Goal: Information Seeking & Learning: Find specific fact

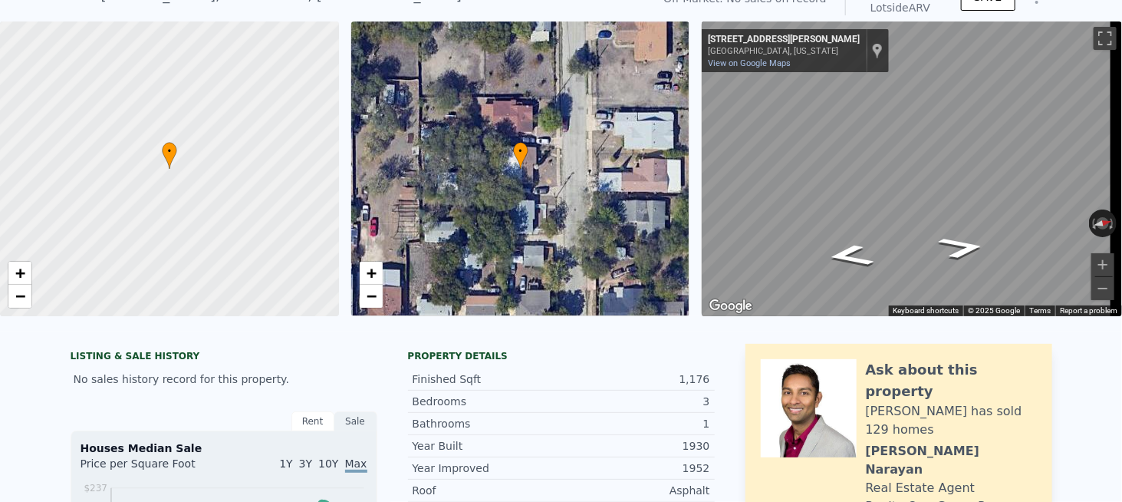
scroll to position [5, 0]
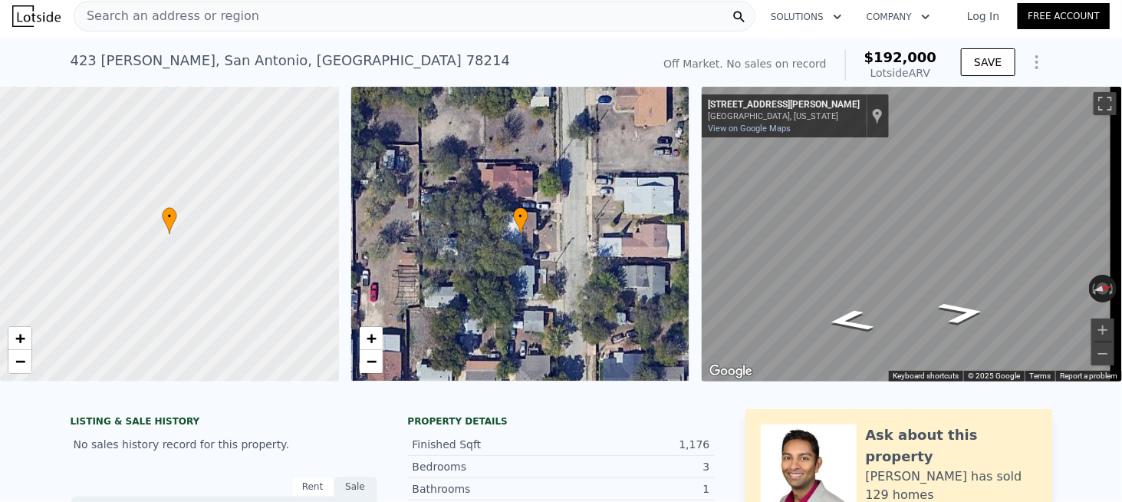
click at [262, 22] on div "Search an address or region" at bounding box center [415, 16] width 682 height 31
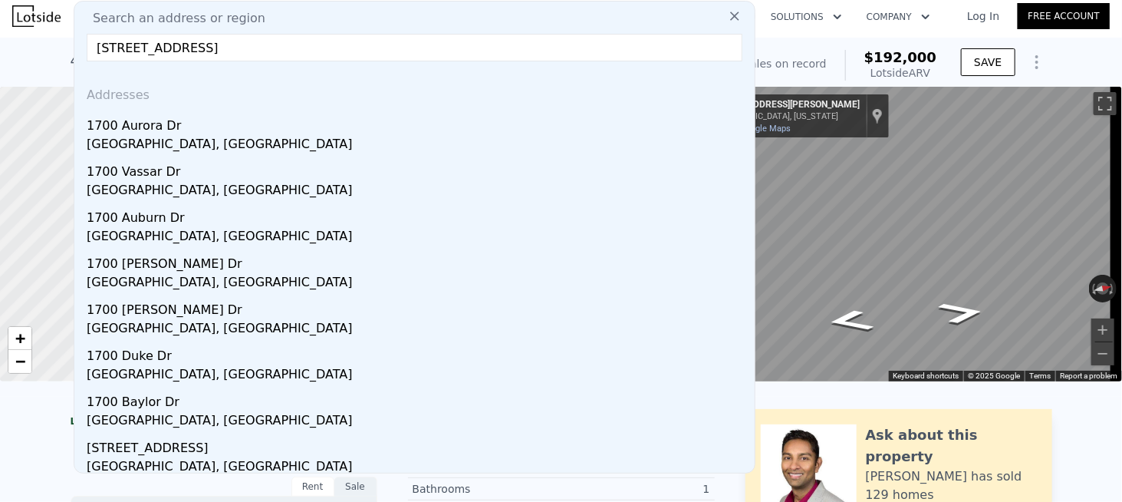
type input "[STREET_ADDRESS]"
click at [146, 135] on div "[GEOGRAPHIC_DATA], [GEOGRAPHIC_DATA]" at bounding box center [418, 145] width 662 height 21
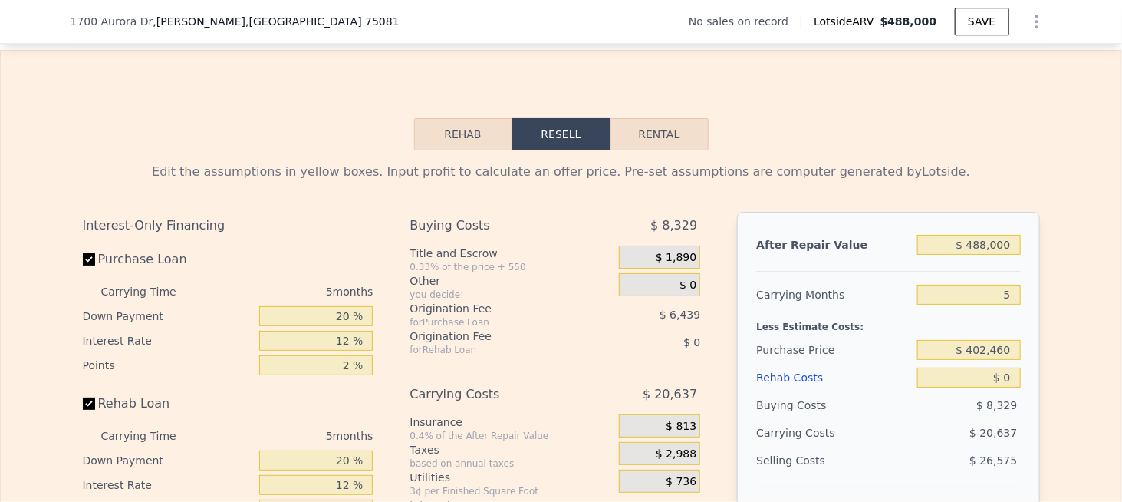
scroll to position [1764, 0]
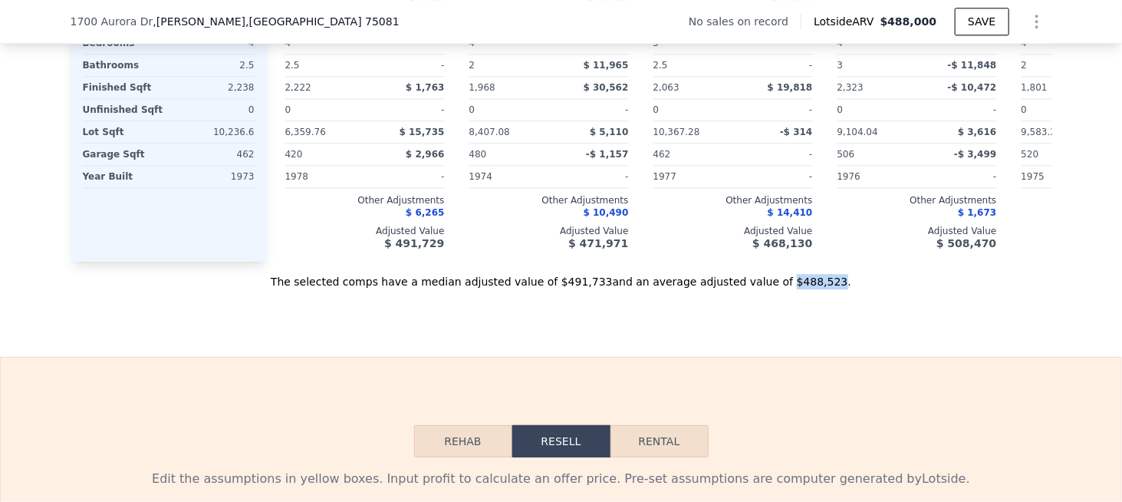
drag, startPoint x: 753, startPoint y: 298, endPoint x: 792, endPoint y: 298, distance: 38.4
click at [792, 289] on div "The selected comps have a median adjusted value of $491,733 and an average adju…" at bounding box center [562, 276] width 982 height 28
copy div "$488,523"
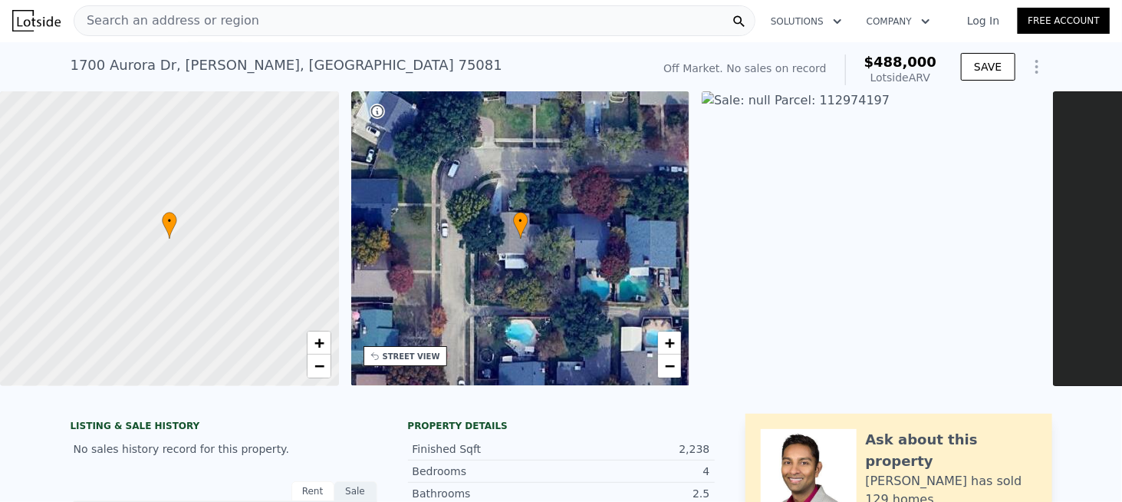
scroll to position [0, 0]
click at [185, 33] on div "Search an address or region" at bounding box center [166, 21] width 185 height 29
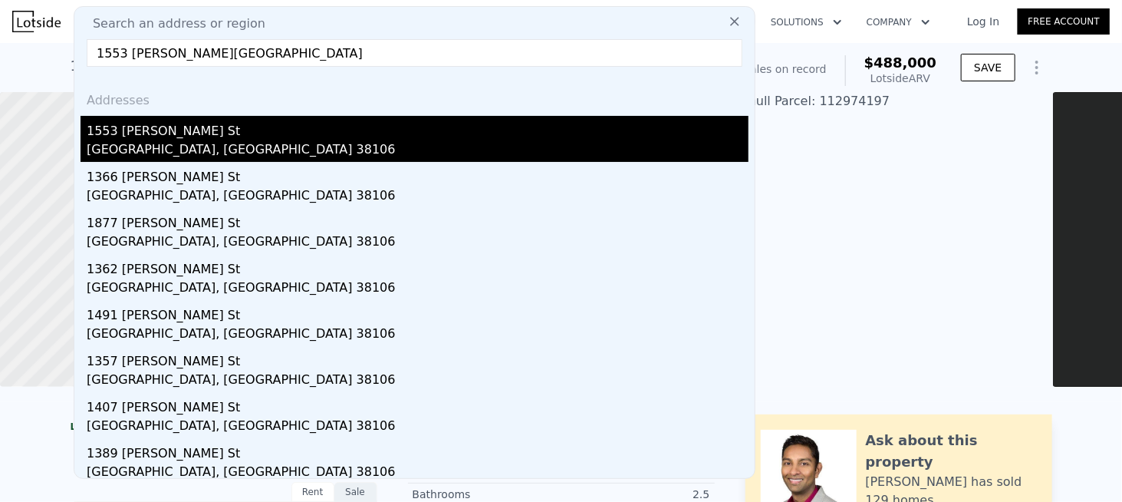
type input "1553 [PERSON_NAME][GEOGRAPHIC_DATA]"
click at [129, 139] on div "1553 [PERSON_NAME] St" at bounding box center [418, 128] width 662 height 25
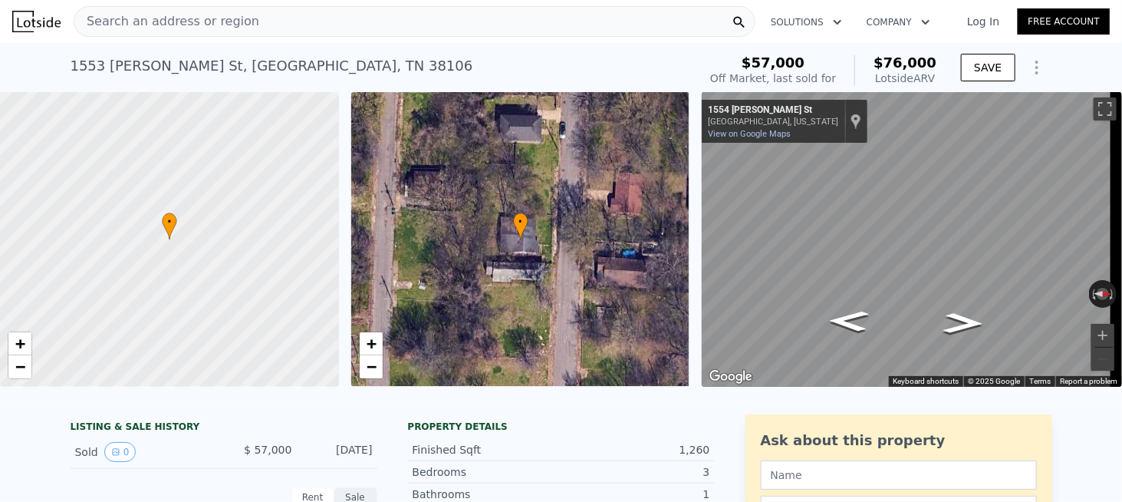
click at [233, 33] on div "Search an address or region" at bounding box center [166, 21] width 185 height 29
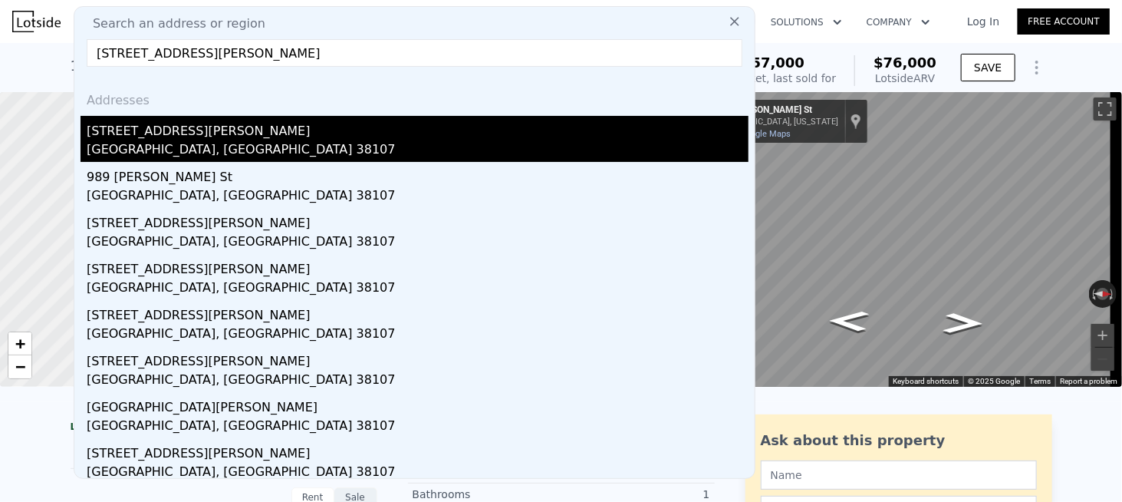
type input "[STREET_ADDRESS][PERSON_NAME]"
click at [183, 134] on div "[STREET_ADDRESS][PERSON_NAME]" at bounding box center [418, 128] width 662 height 25
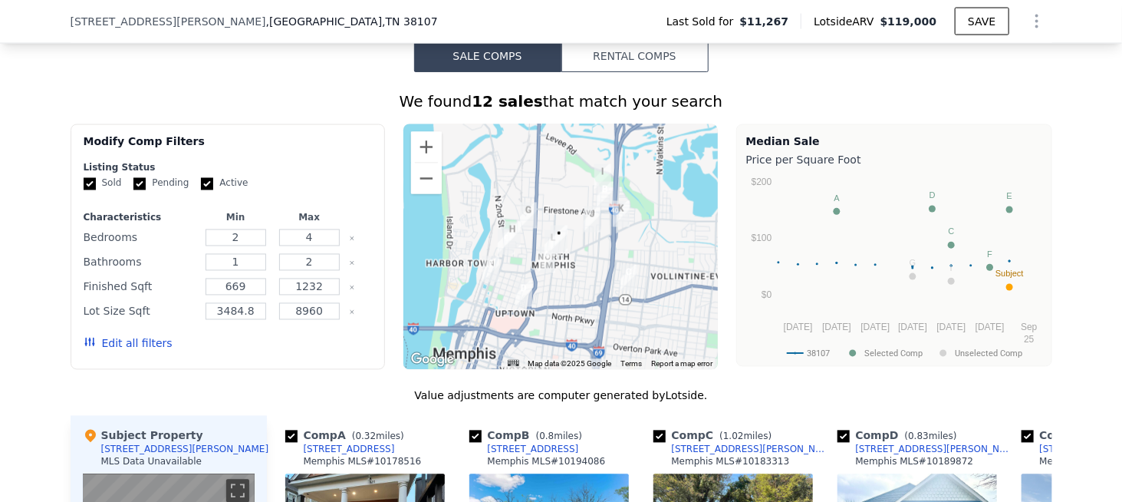
scroll to position [1221, 0]
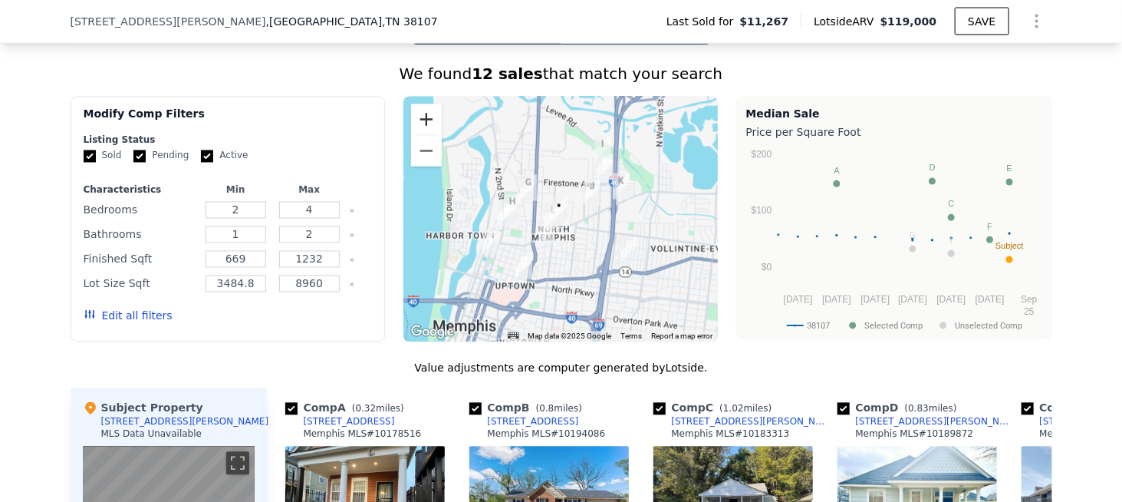
click at [422, 121] on button "Zoom in" at bounding box center [426, 119] width 31 height 31
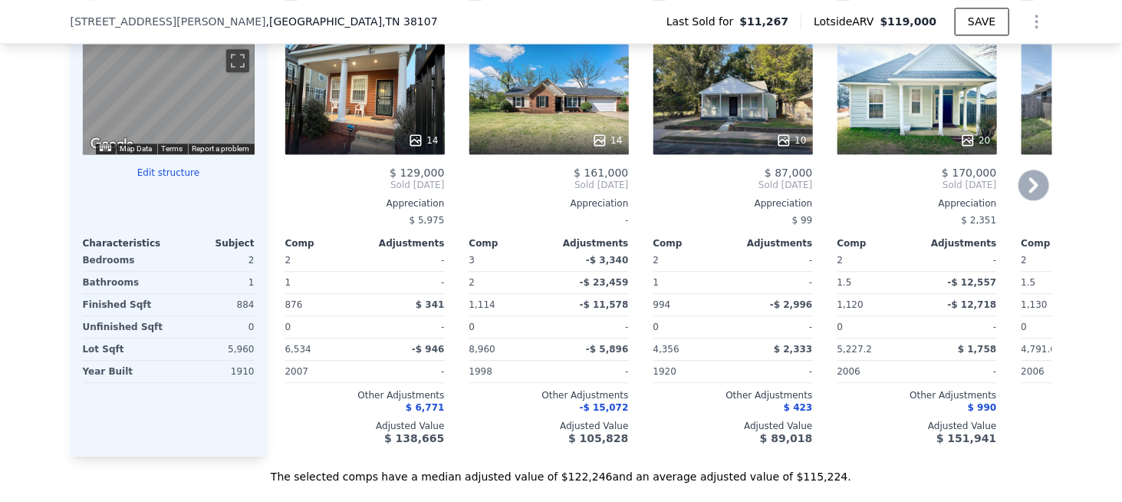
scroll to position [1758, 0]
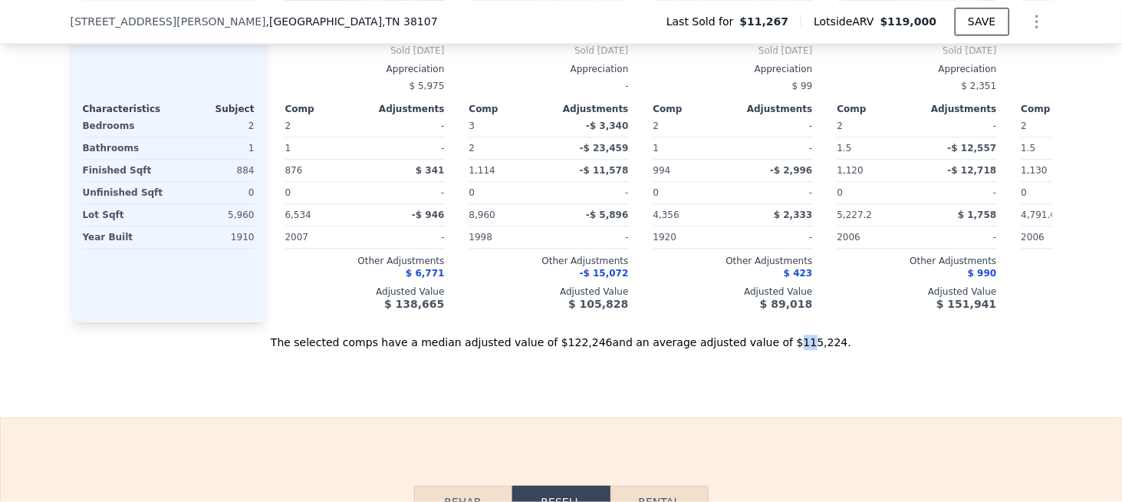
drag, startPoint x: 758, startPoint y: 355, endPoint x: 768, endPoint y: 356, distance: 10.0
click at [768, 350] on div "The selected comps have a median adjusted value of $122,246 and an average adju…" at bounding box center [562, 336] width 982 height 28
drag, startPoint x: 753, startPoint y: 355, endPoint x: 789, endPoint y: 354, distance: 36.1
click at [789, 350] on div "The selected comps have a median adjusted value of $122,246 and an average adju…" at bounding box center [562, 336] width 982 height 28
copy div "$115,224"
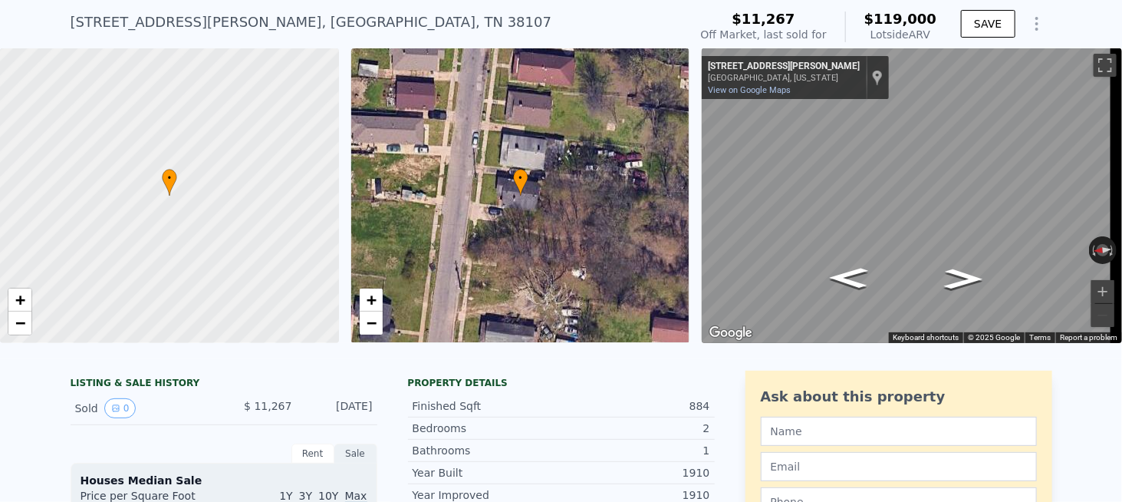
scroll to position [5, 0]
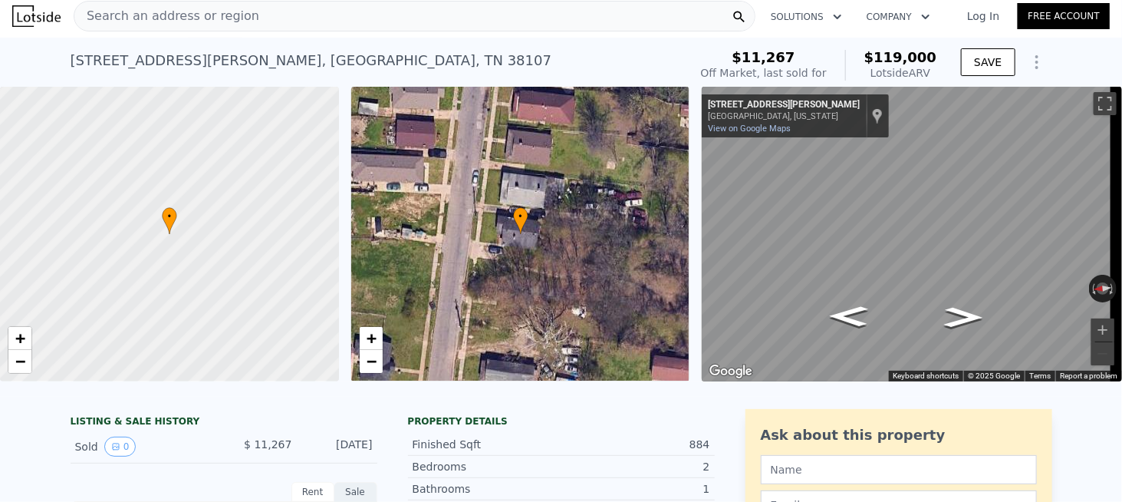
click at [171, 29] on div "Search an address or region" at bounding box center [166, 16] width 185 height 29
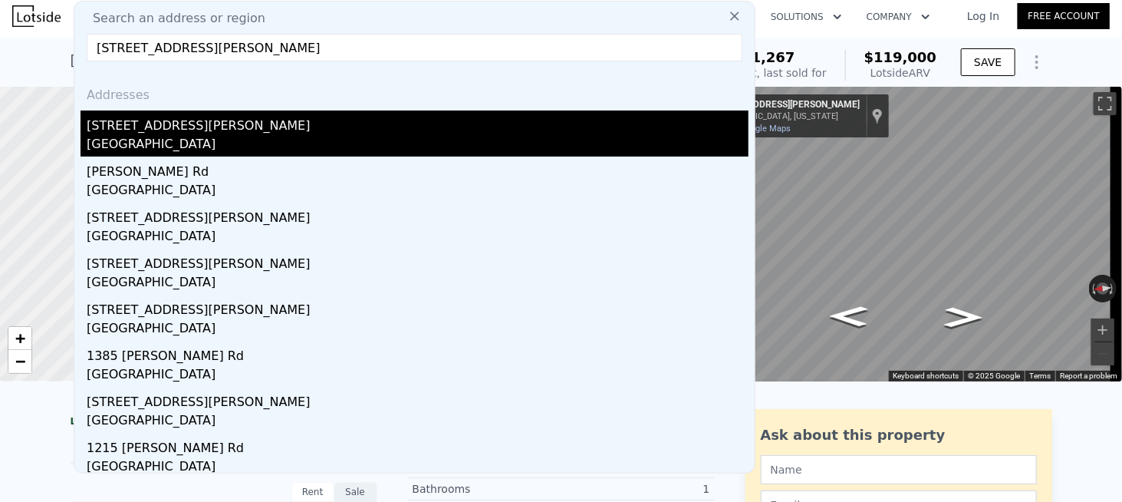
type input "[STREET_ADDRESS][PERSON_NAME]"
click at [135, 143] on div "[GEOGRAPHIC_DATA]" at bounding box center [418, 145] width 662 height 21
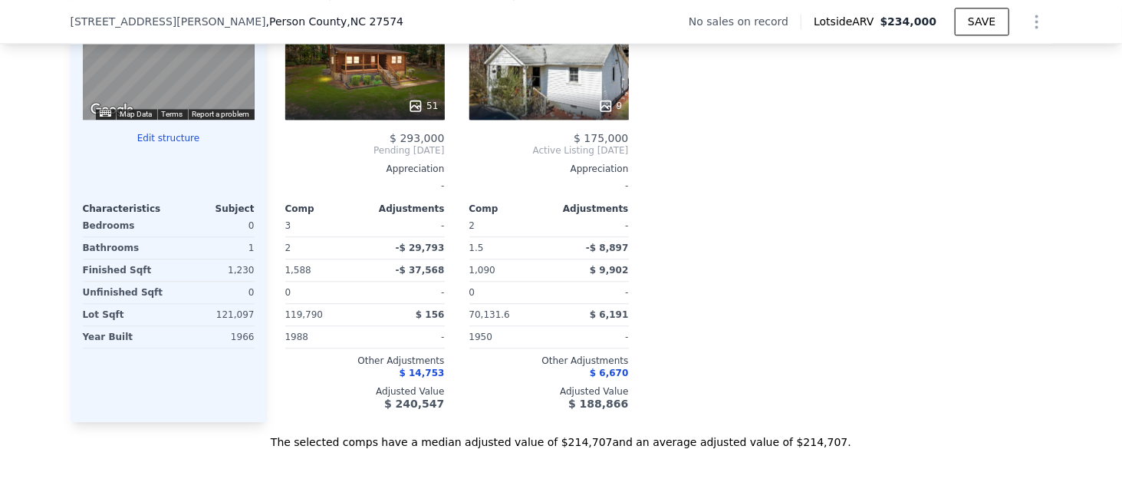
scroll to position [1611, 0]
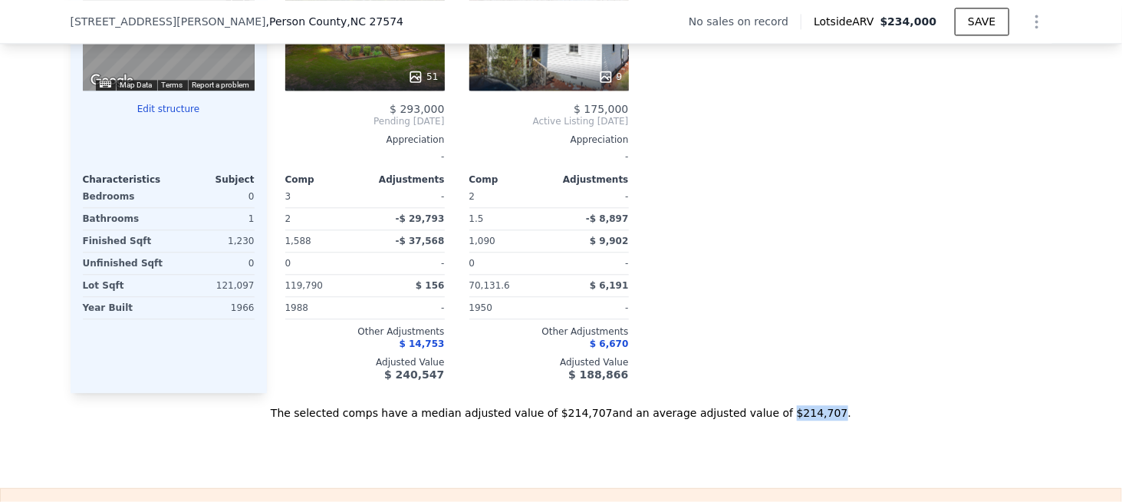
drag, startPoint x: 759, startPoint y: 423, endPoint x: 789, endPoint y: 423, distance: 29.9
click at [789, 420] on div "The selected comps have a median adjusted value of $214,707 and an average adju…" at bounding box center [562, 407] width 982 height 28
copy div "$214,707"
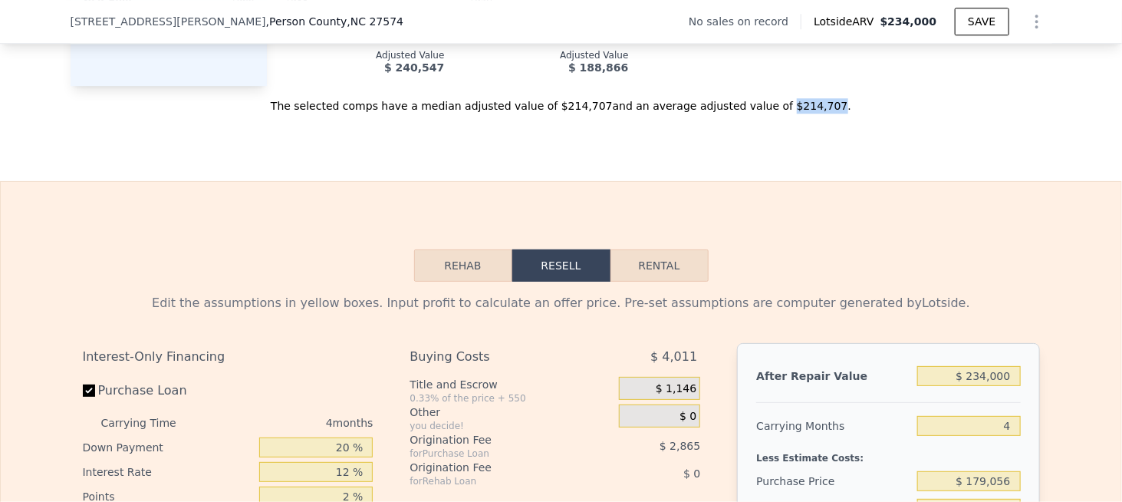
scroll to position [1764, 0]
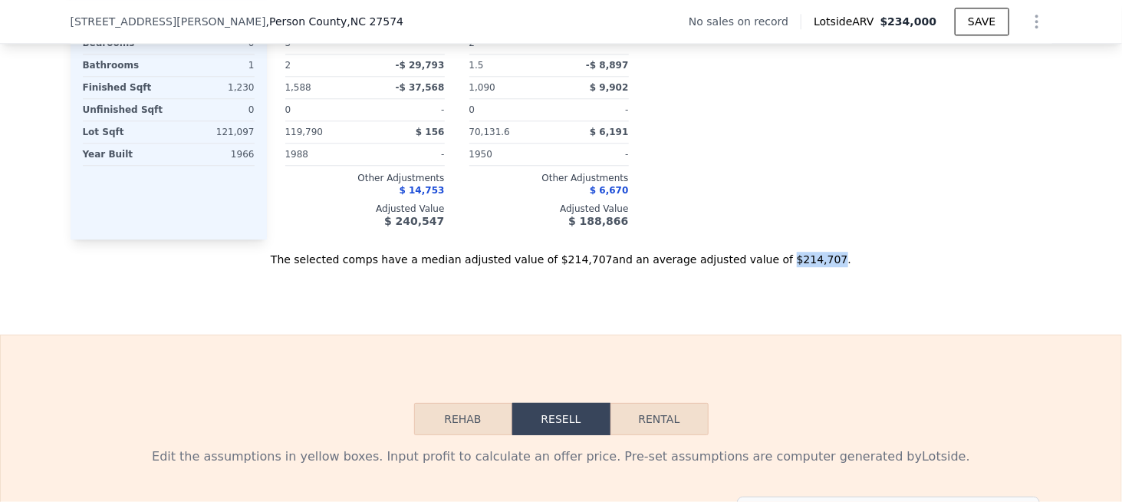
copy div "$214,707"
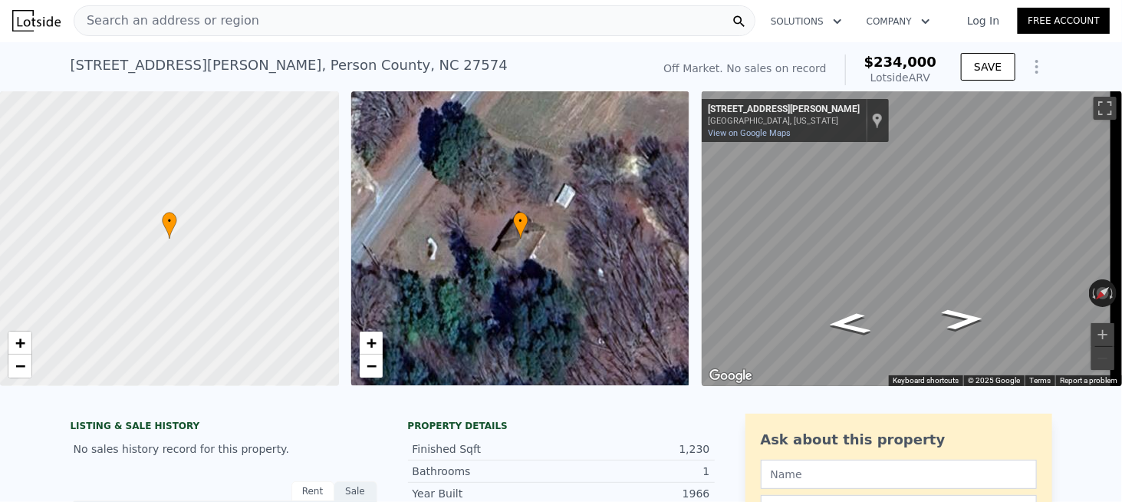
scroll to position [0, 0]
click at [308, 25] on div "Search an address or region" at bounding box center [415, 21] width 682 height 31
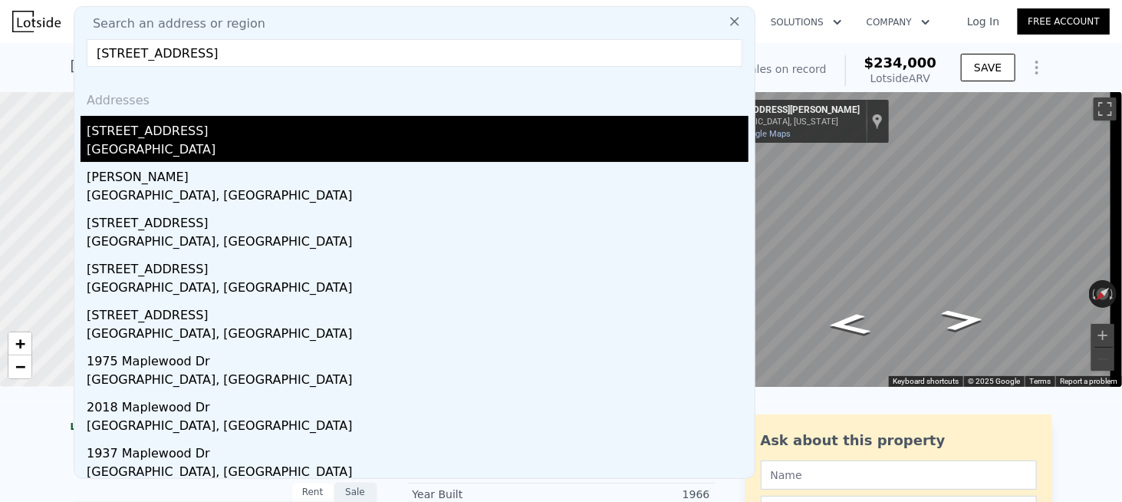
type input "[STREET_ADDRESS]"
click at [165, 143] on div "[GEOGRAPHIC_DATA]" at bounding box center [418, 150] width 662 height 21
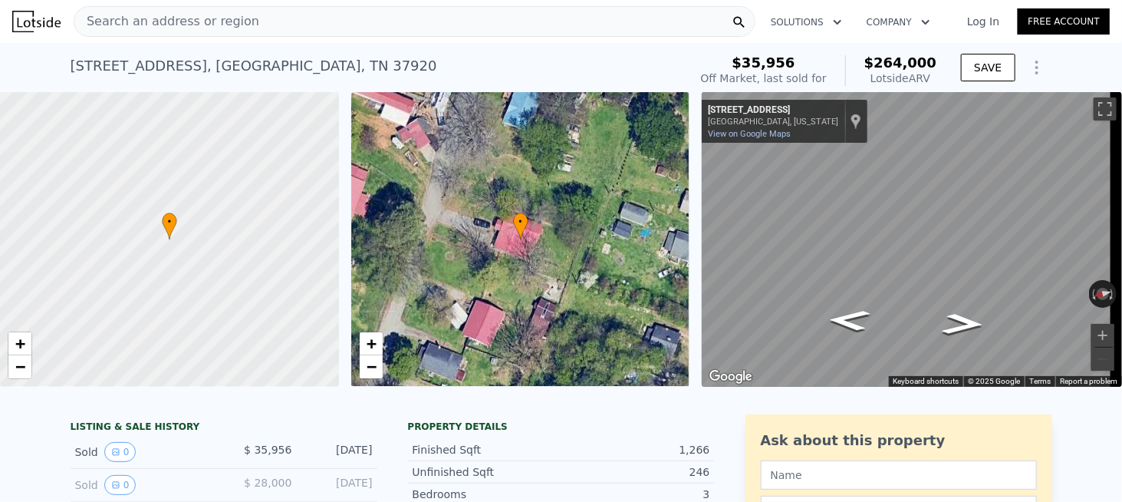
click at [215, 24] on span "Search an address or region" at bounding box center [166, 21] width 185 height 18
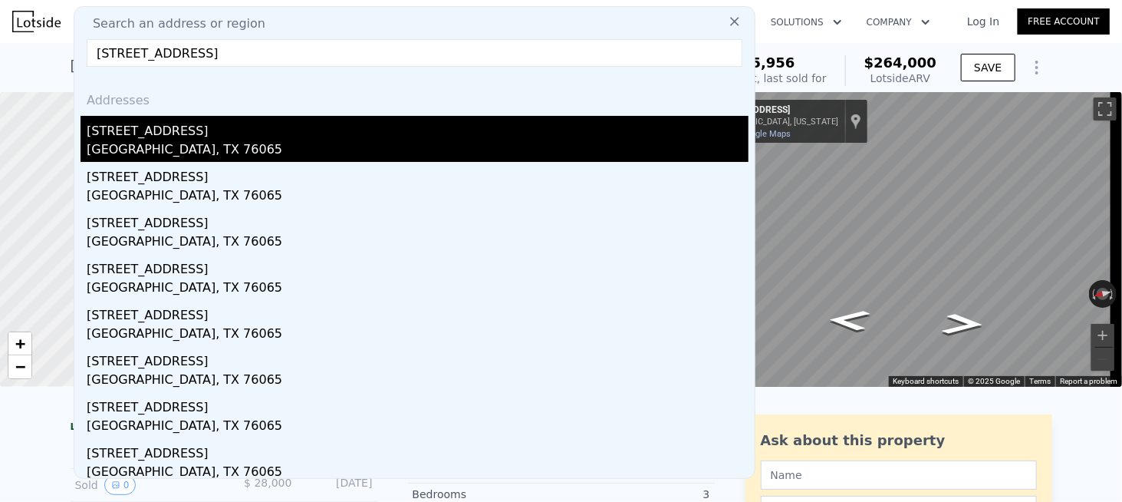
type input "[STREET_ADDRESS]"
click at [172, 140] on div "[GEOGRAPHIC_DATA], TX 76065" at bounding box center [418, 150] width 662 height 21
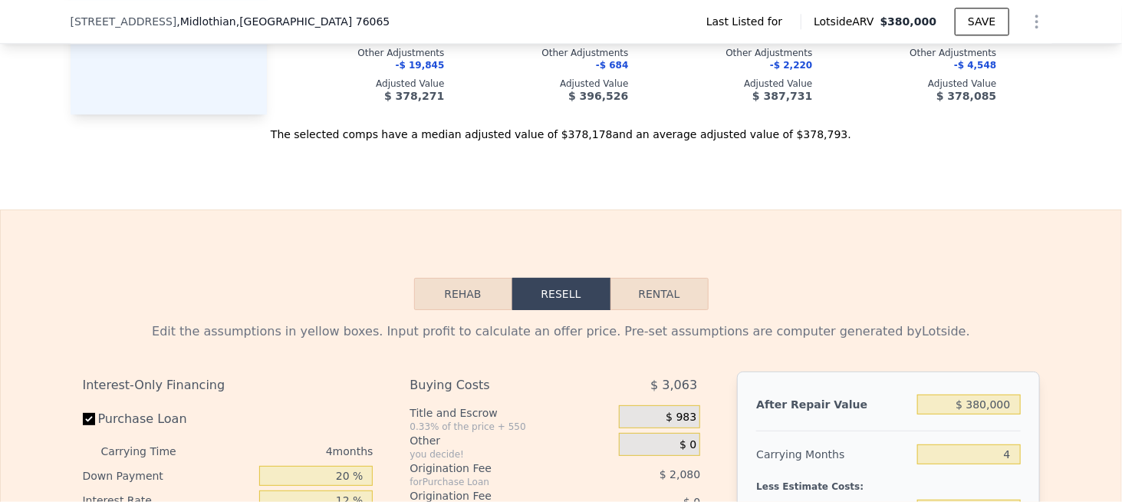
scroll to position [1681, 0]
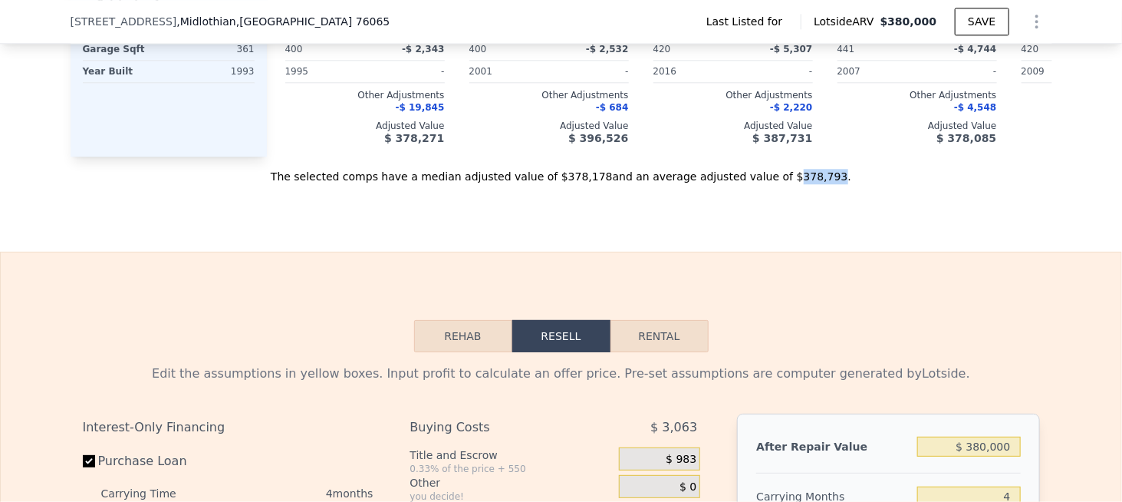
drag, startPoint x: 774, startPoint y: 189, endPoint x: 790, endPoint y: 186, distance: 16.4
click at [790, 184] on div "The selected comps have a median adjusted value of $378,178 and an average adju…" at bounding box center [562, 170] width 982 height 28
copy div "378,793"
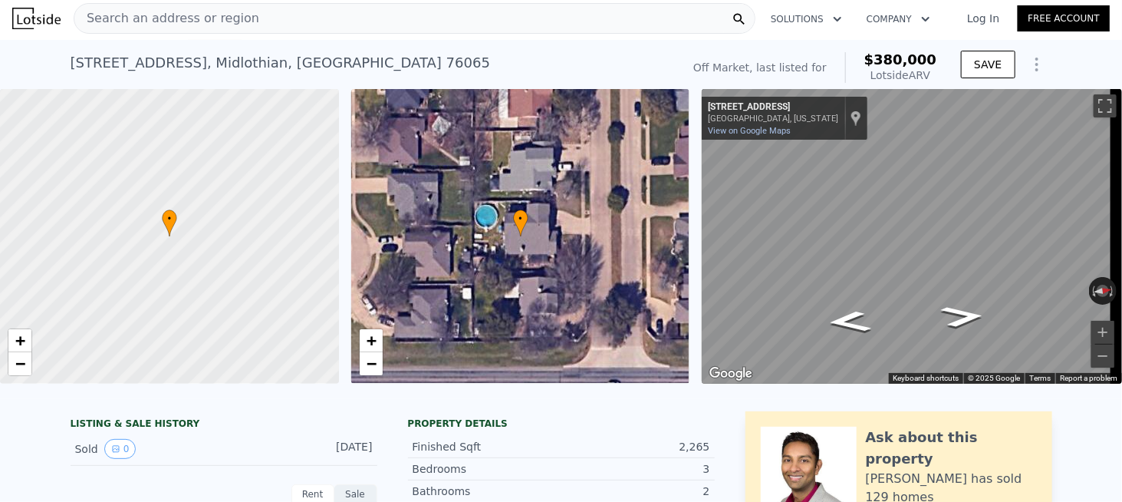
scroll to position [0, 0]
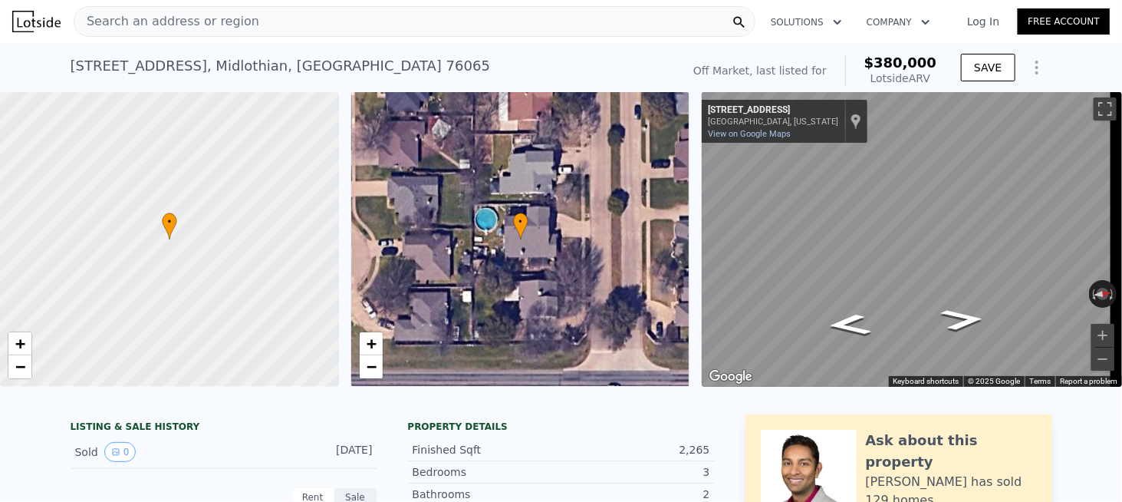
click at [219, 25] on span "Search an address or region" at bounding box center [166, 21] width 185 height 18
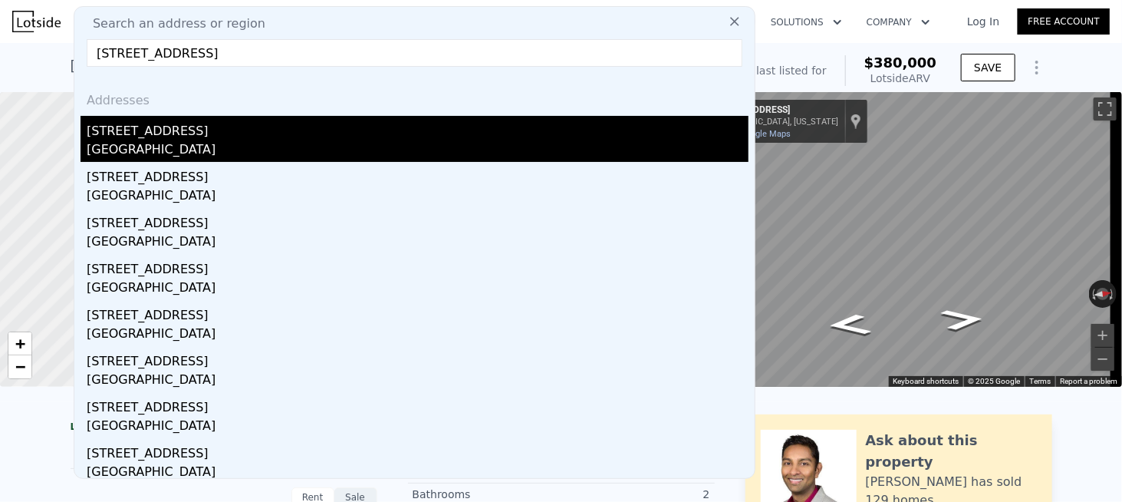
type input "[STREET_ADDRESS]"
click at [165, 137] on div "[STREET_ADDRESS]" at bounding box center [418, 128] width 662 height 25
